Goal: Transaction & Acquisition: Purchase product/service

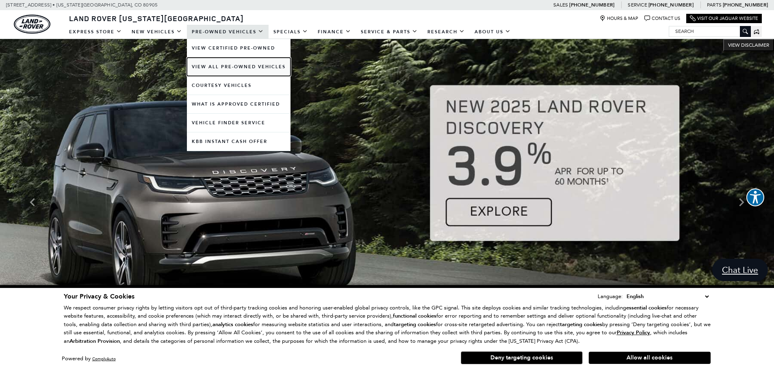
click at [236, 65] on link "View All Pre-Owned Vehicles" at bounding box center [239, 67] width 104 height 18
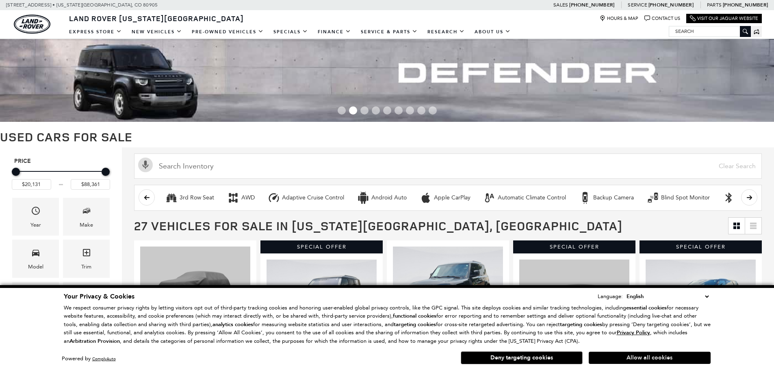
click at [647, 357] on button "Allow all cookies" at bounding box center [650, 358] width 122 height 12
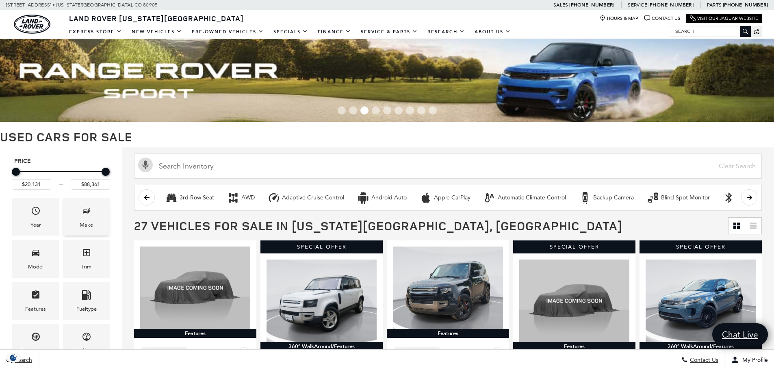
click at [82, 219] on span "Make" at bounding box center [87, 212] width 10 height 17
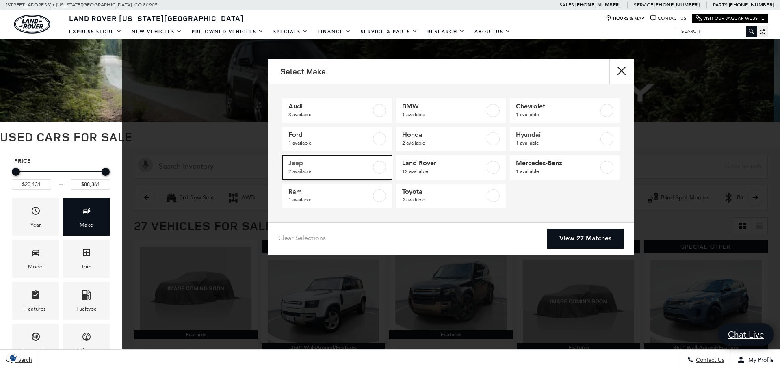
click at [302, 169] on span "2 available" at bounding box center [329, 171] width 83 height 8
type input "$40,046"
checkbox input "true"
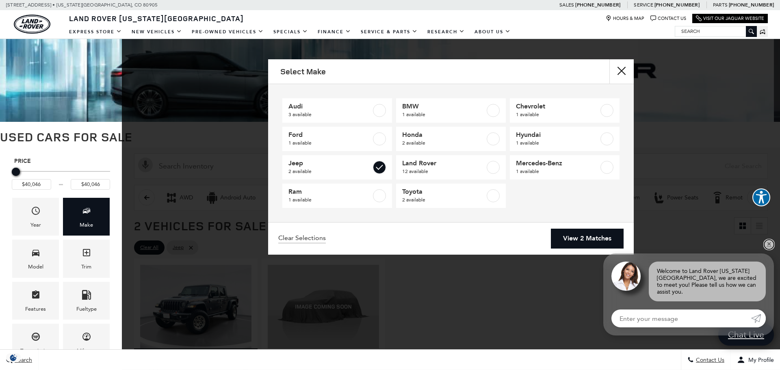
click at [767, 249] on link "✕" at bounding box center [769, 245] width 10 height 10
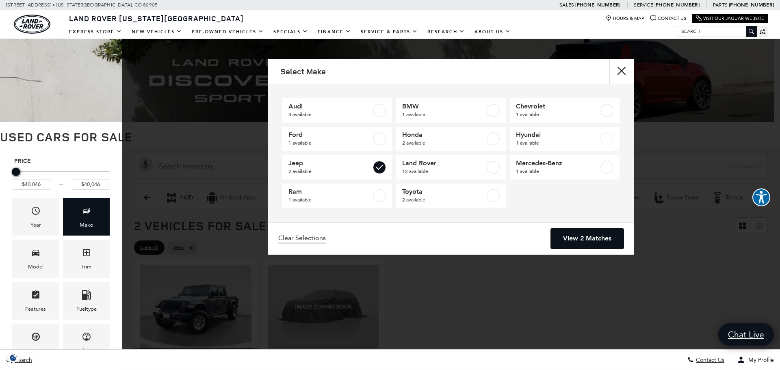
click at [572, 241] on link "View 2 Matches" at bounding box center [587, 239] width 73 height 20
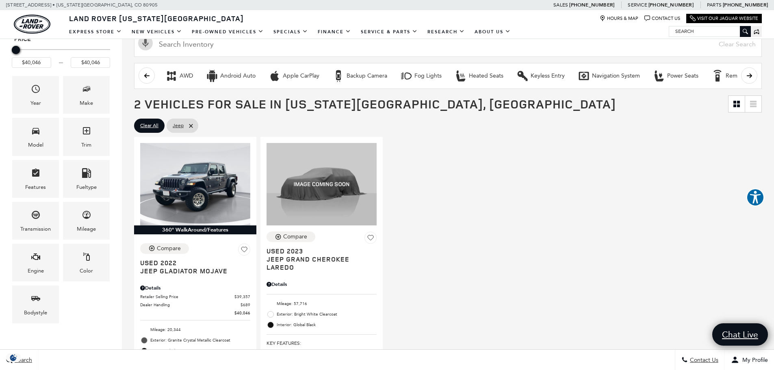
scroll to position [146, 0]
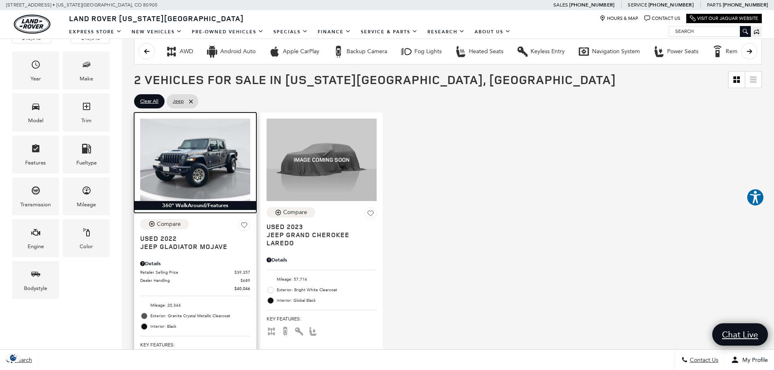
click at [207, 145] on img at bounding box center [195, 160] width 110 height 82
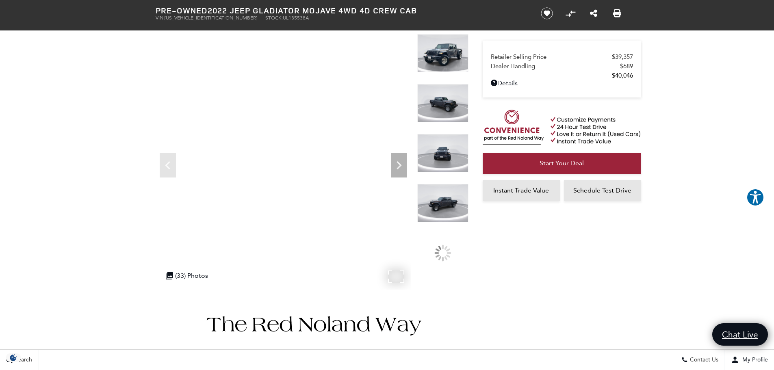
scroll to position [27, 0]
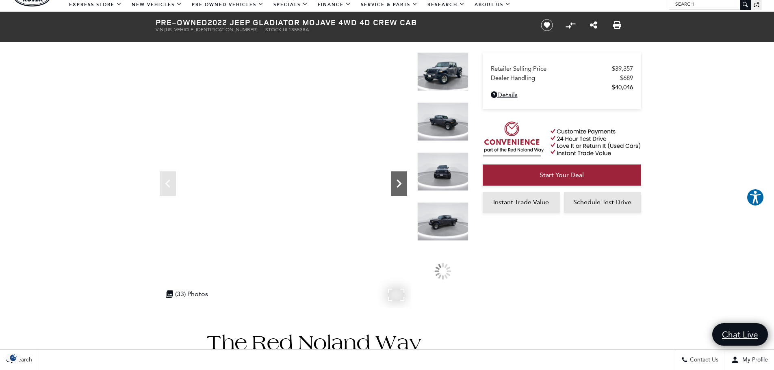
click at [398, 186] on icon "Next" at bounding box center [399, 184] width 5 height 8
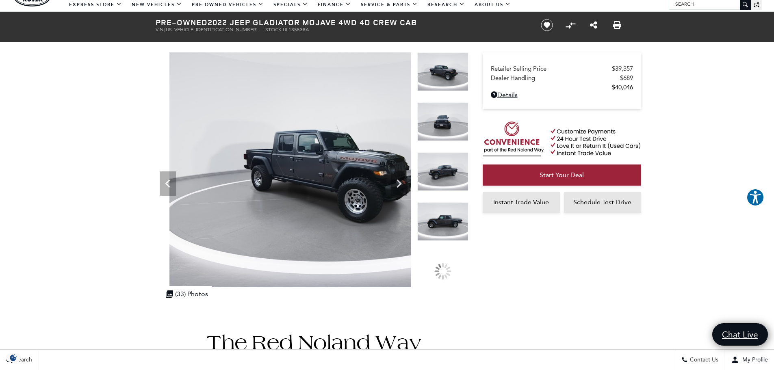
click at [345, 152] on img at bounding box center [326, 169] width 341 height 235
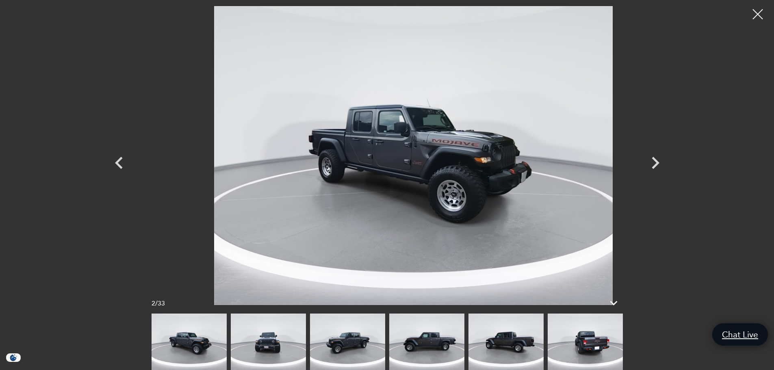
click at [411, 150] on img at bounding box center [414, 155] width 488 height 299
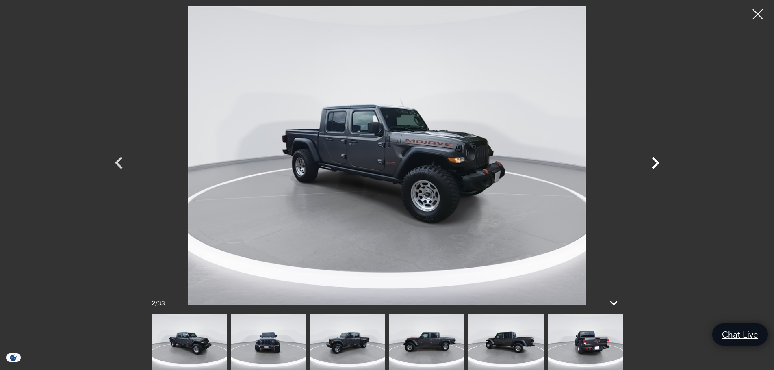
click at [655, 163] on icon "Next" at bounding box center [655, 163] width 24 height 24
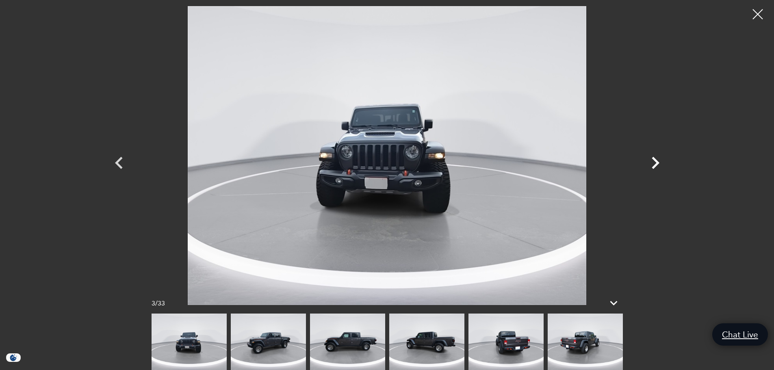
click at [655, 163] on icon "Next" at bounding box center [655, 163] width 24 height 24
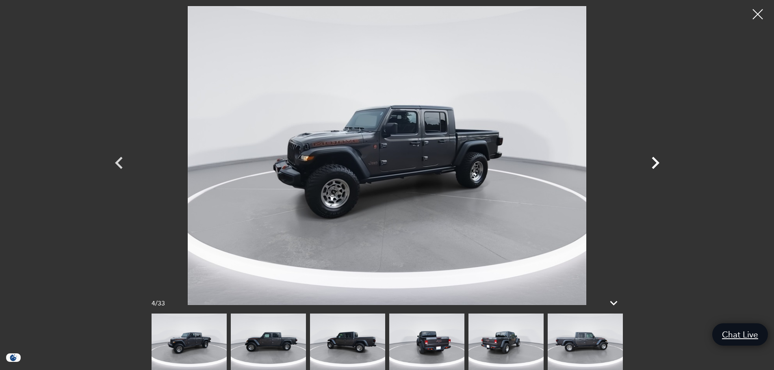
click at [655, 163] on icon "Next" at bounding box center [655, 163] width 24 height 24
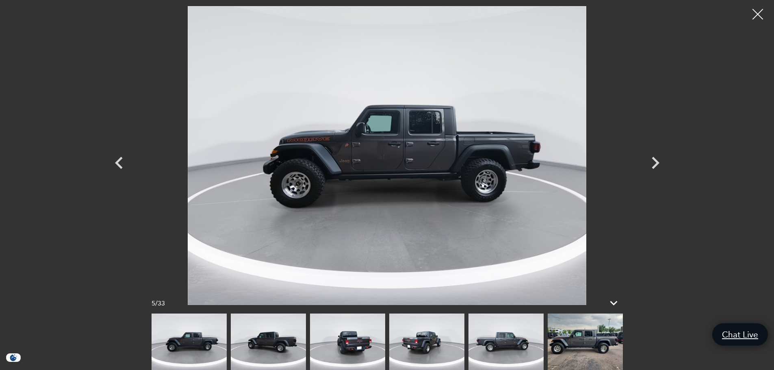
click at [758, 13] on div at bounding box center [758, 15] width 22 height 22
